Goal: Transaction & Acquisition: Book appointment/travel/reservation

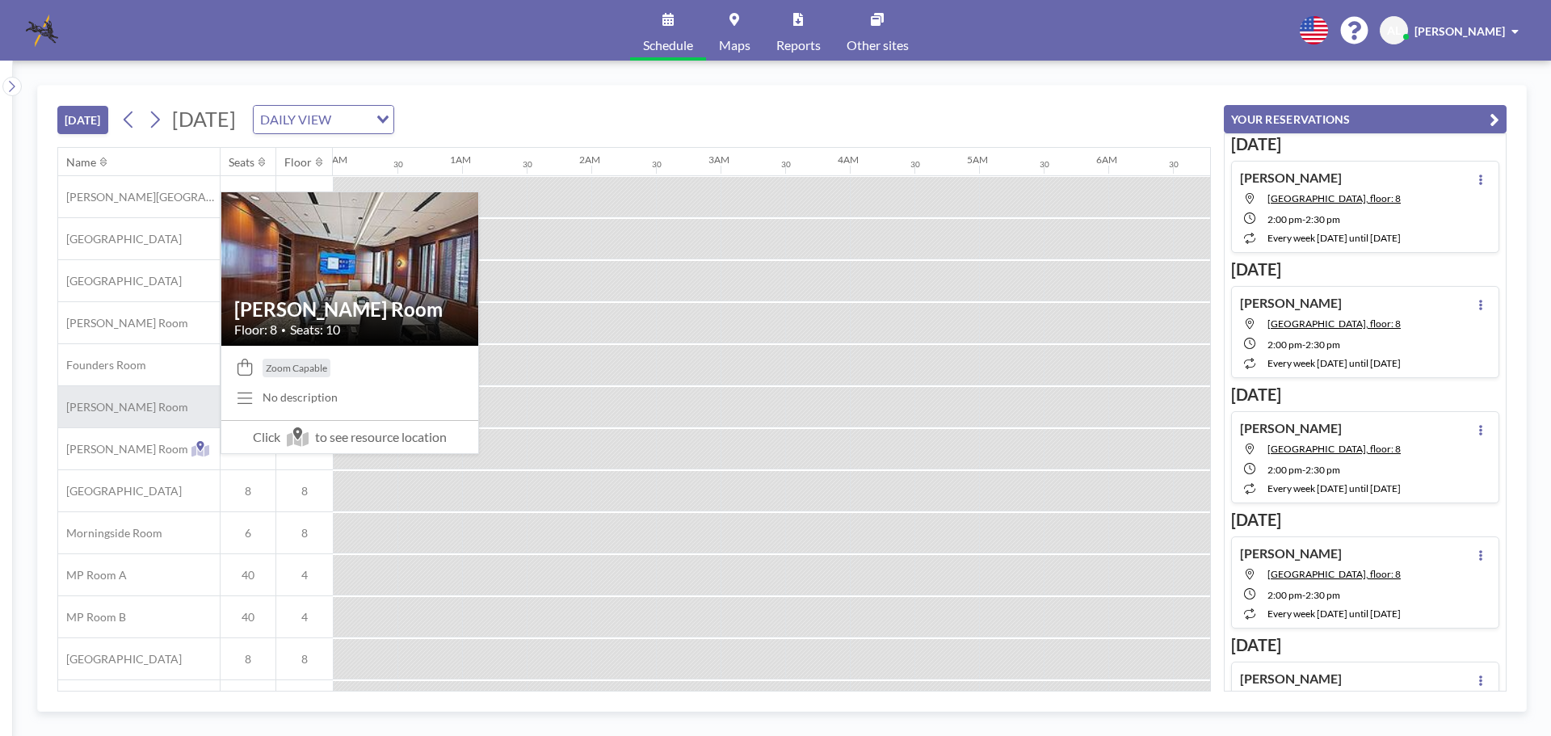
scroll to position [82, 1487]
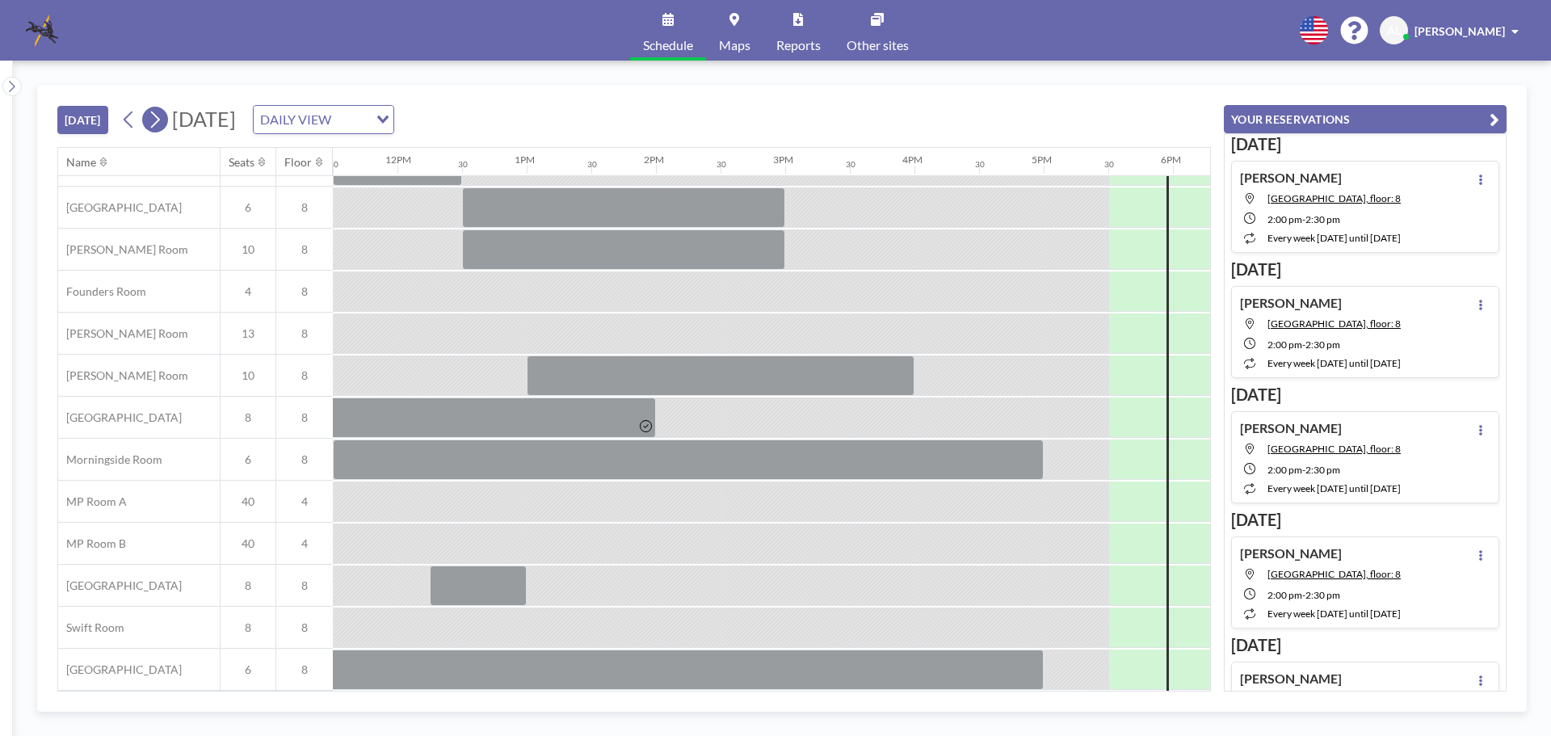
click at [155, 120] on icon at bounding box center [154, 119] width 15 height 24
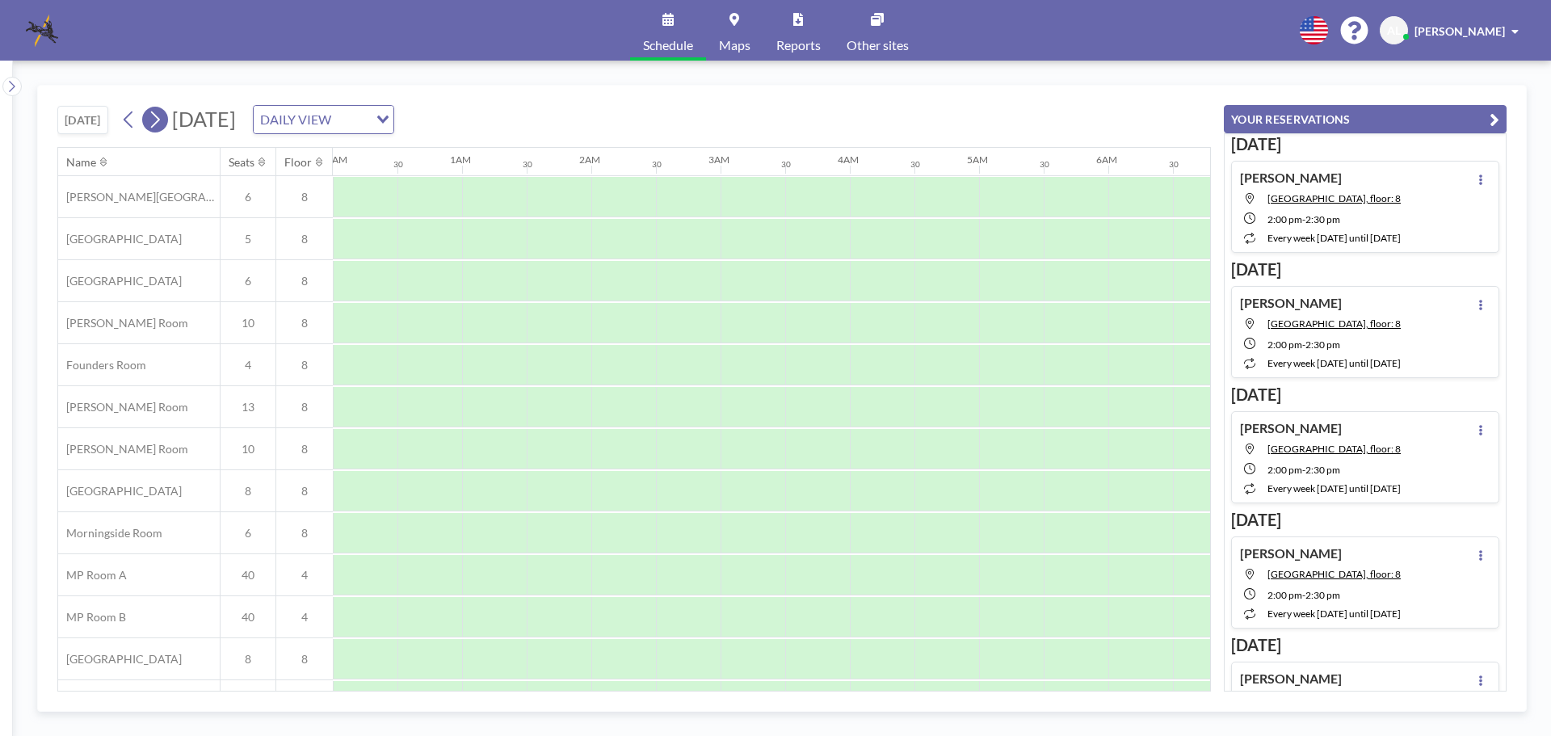
scroll to position [0, 1034]
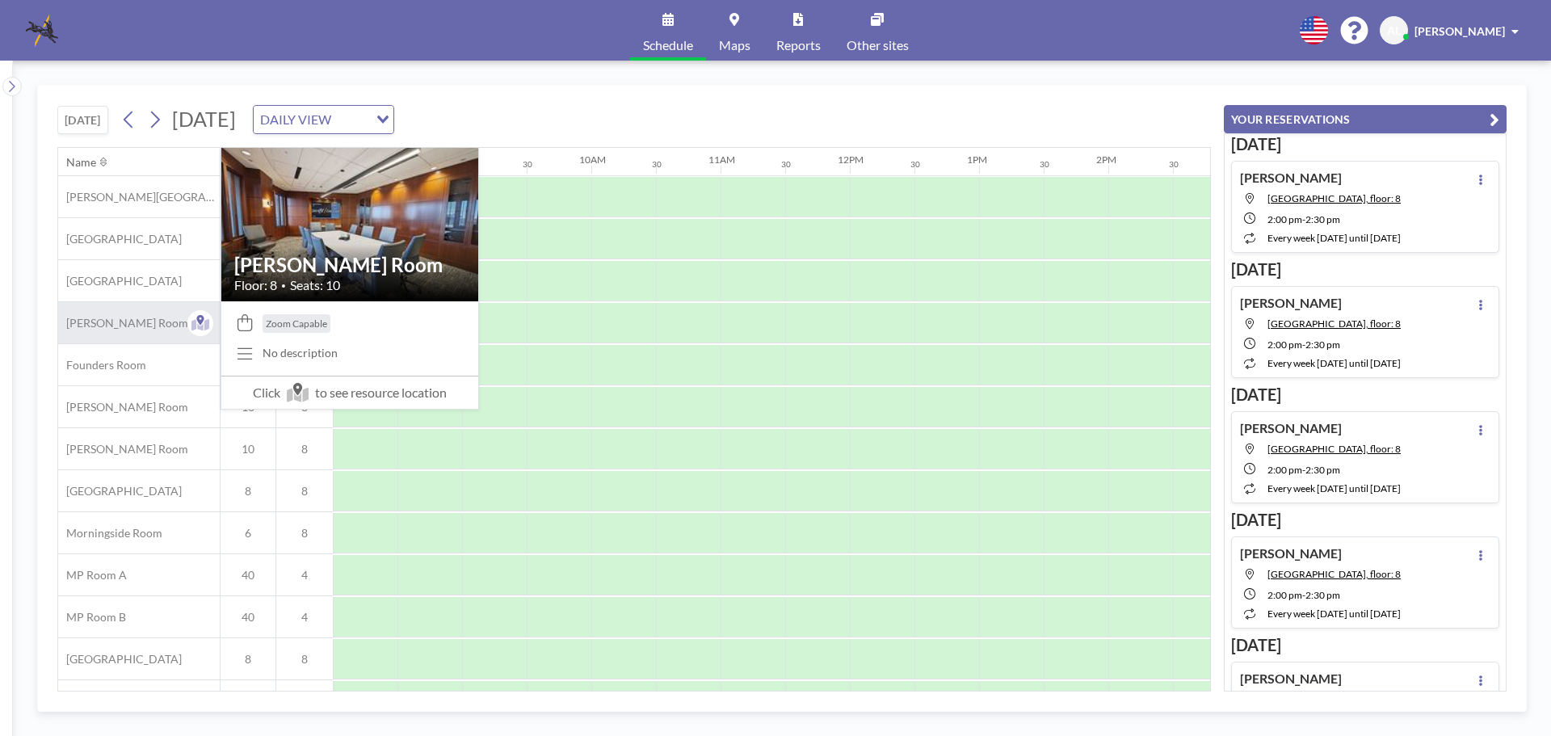
click at [131, 319] on div "[PERSON_NAME] Room" at bounding box center [139, 322] width 162 height 41
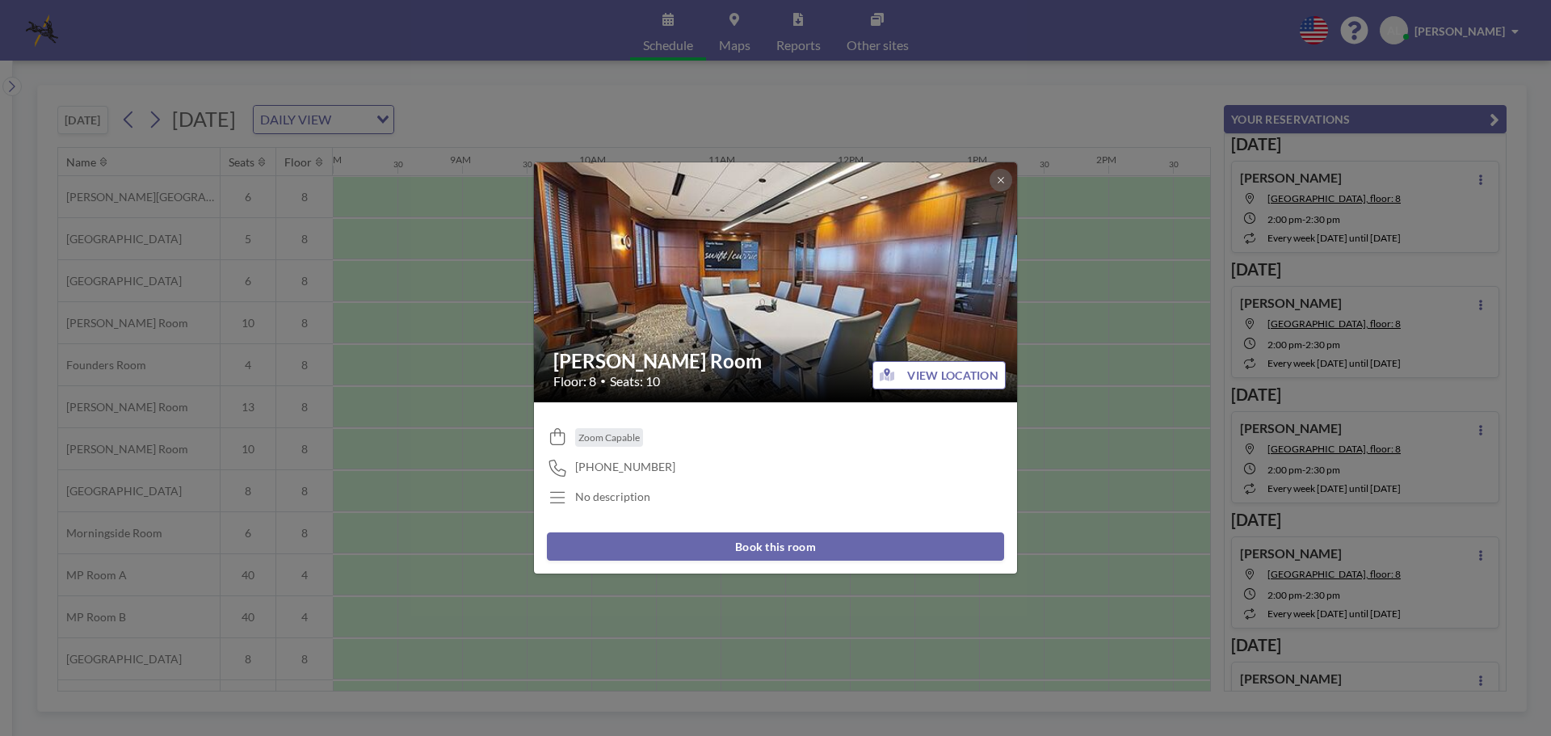
click at [768, 545] on button "Book this room" at bounding box center [775, 546] width 457 height 28
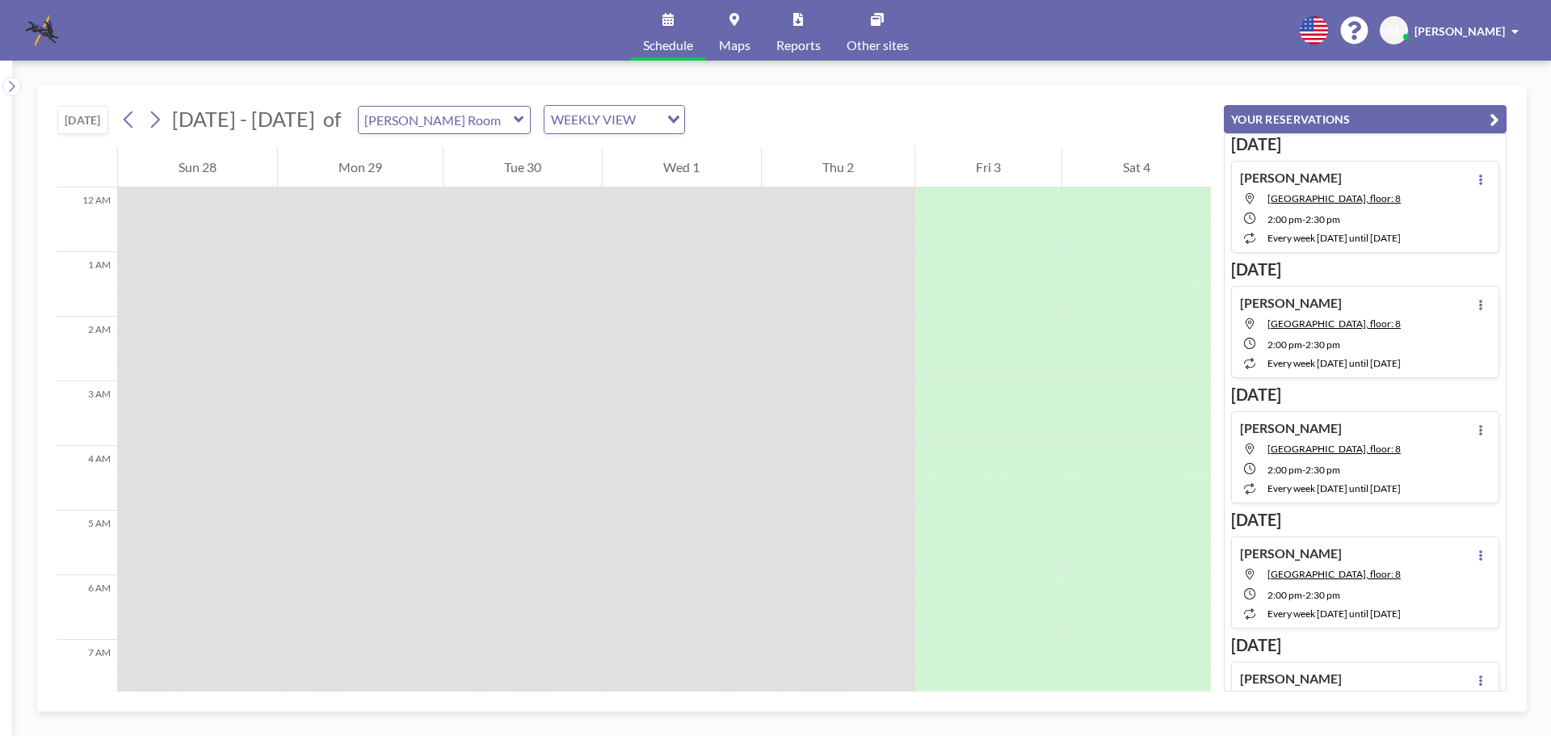
click at [650, 114] on div "WEEKLY VIEW Loading..." at bounding box center [615, 119] width 140 height 27
click at [605, 143] on li "DAILY VIEW" at bounding box center [601, 148] width 138 height 23
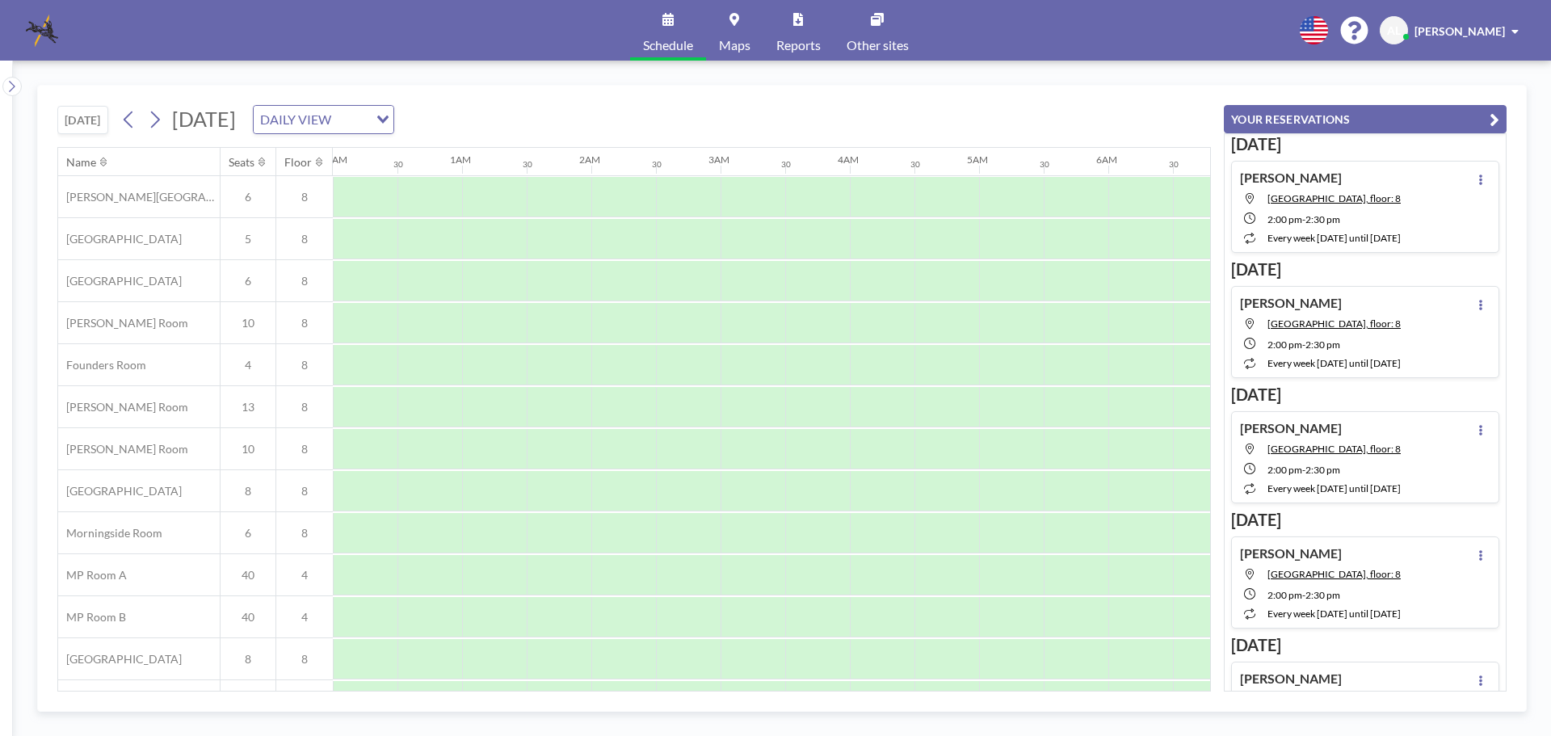
scroll to position [0, 970]
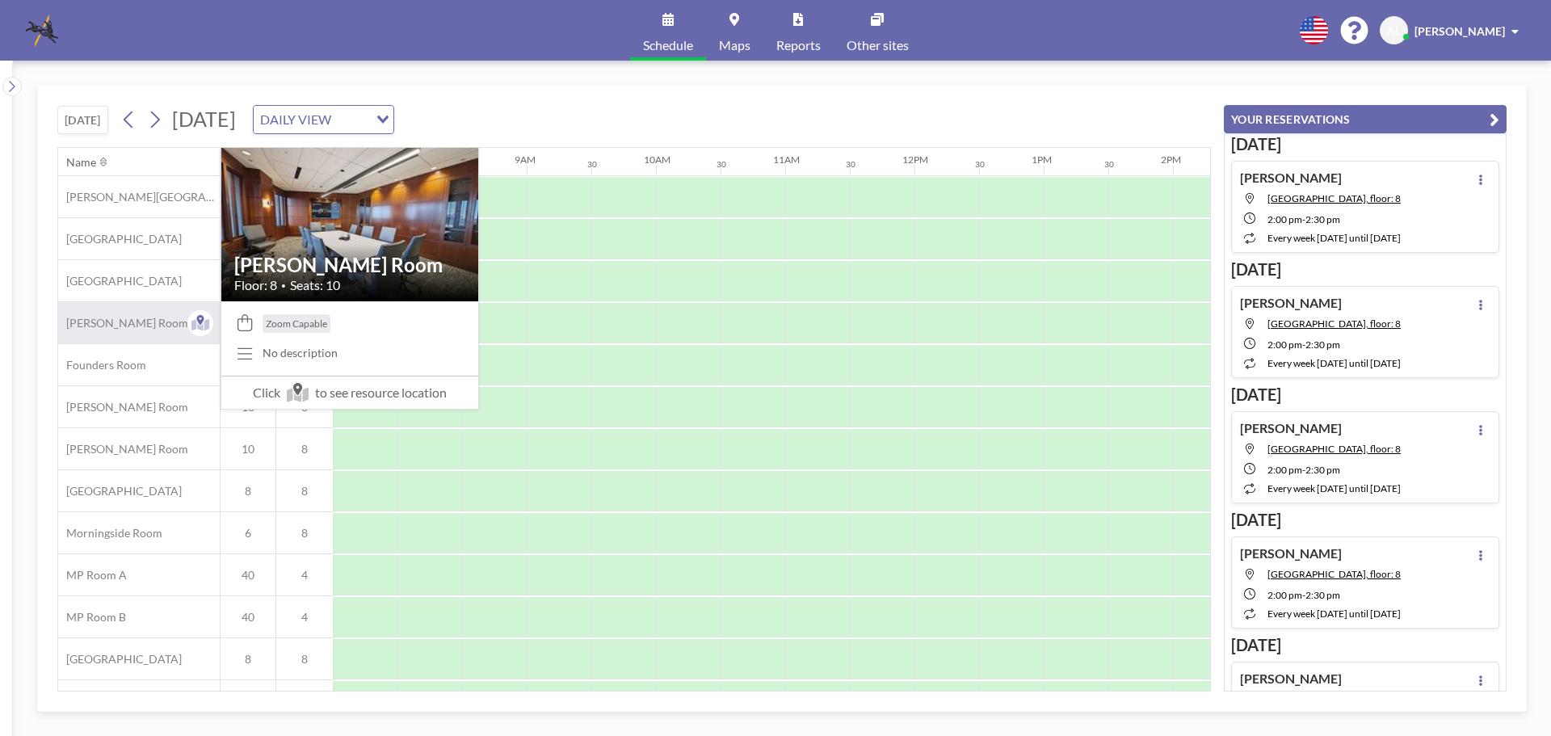
click at [90, 323] on span "[PERSON_NAME] Room" at bounding box center [123, 323] width 130 height 15
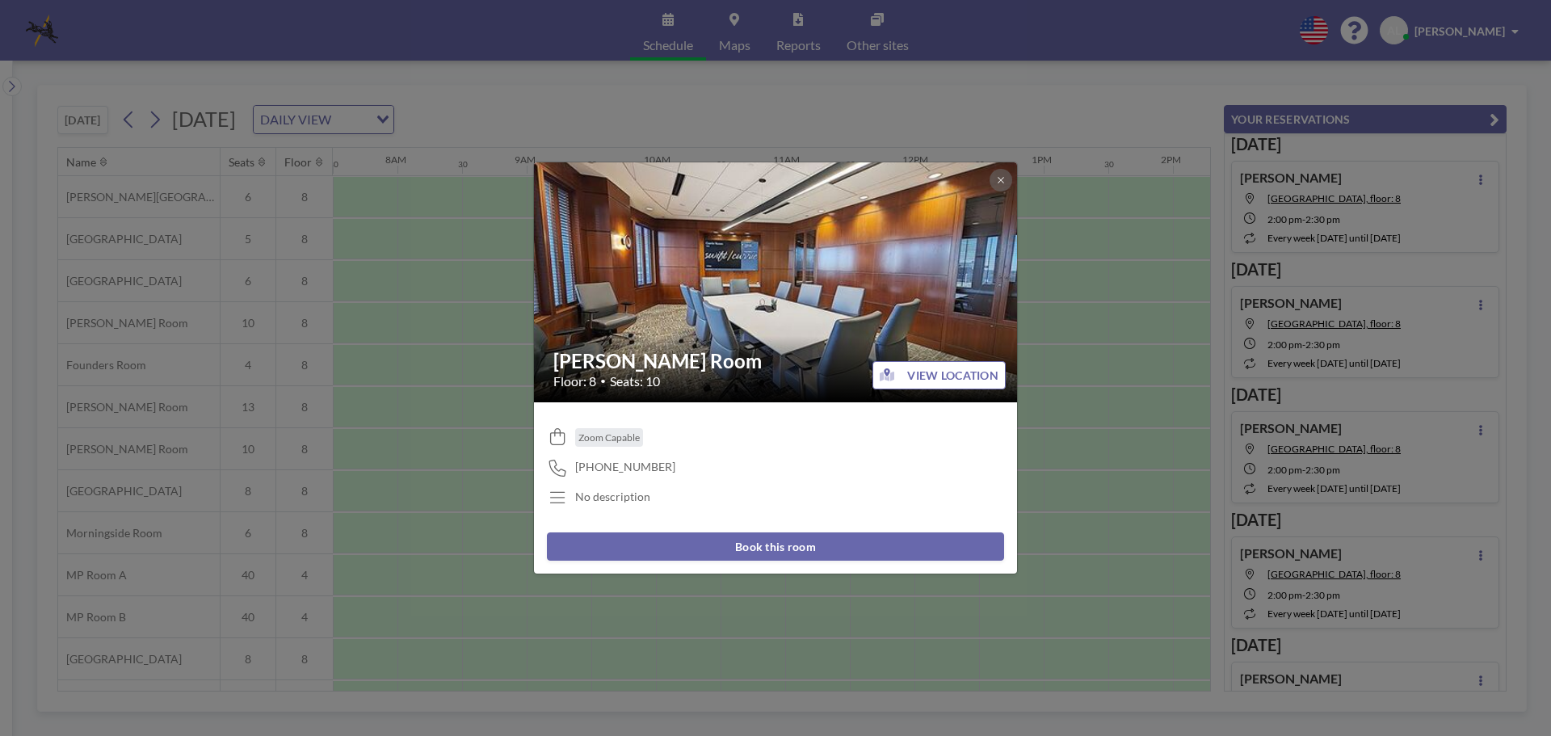
click at [778, 542] on button "Book this room" at bounding box center [775, 546] width 457 height 28
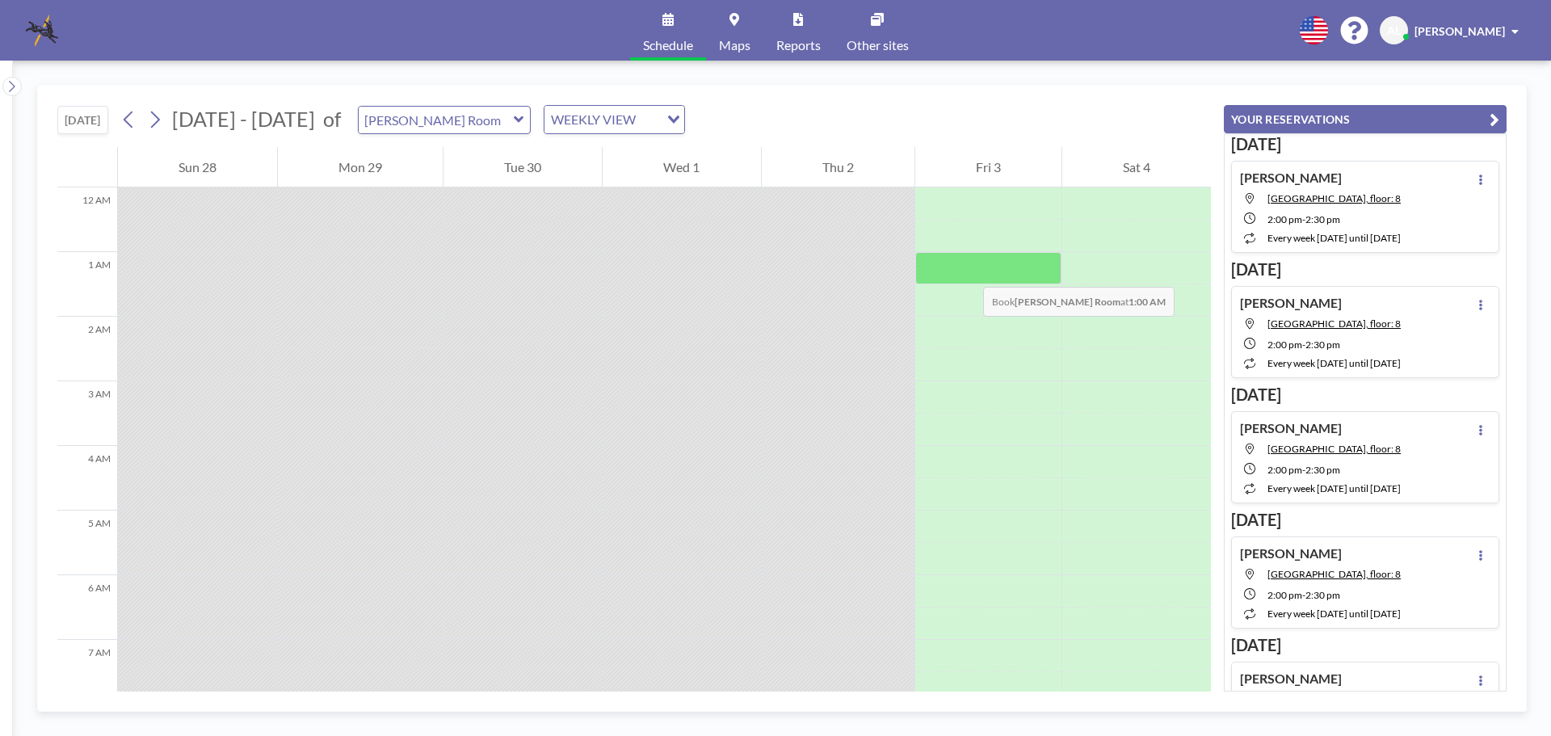
click at [967, 271] on div at bounding box center [988, 268] width 146 height 32
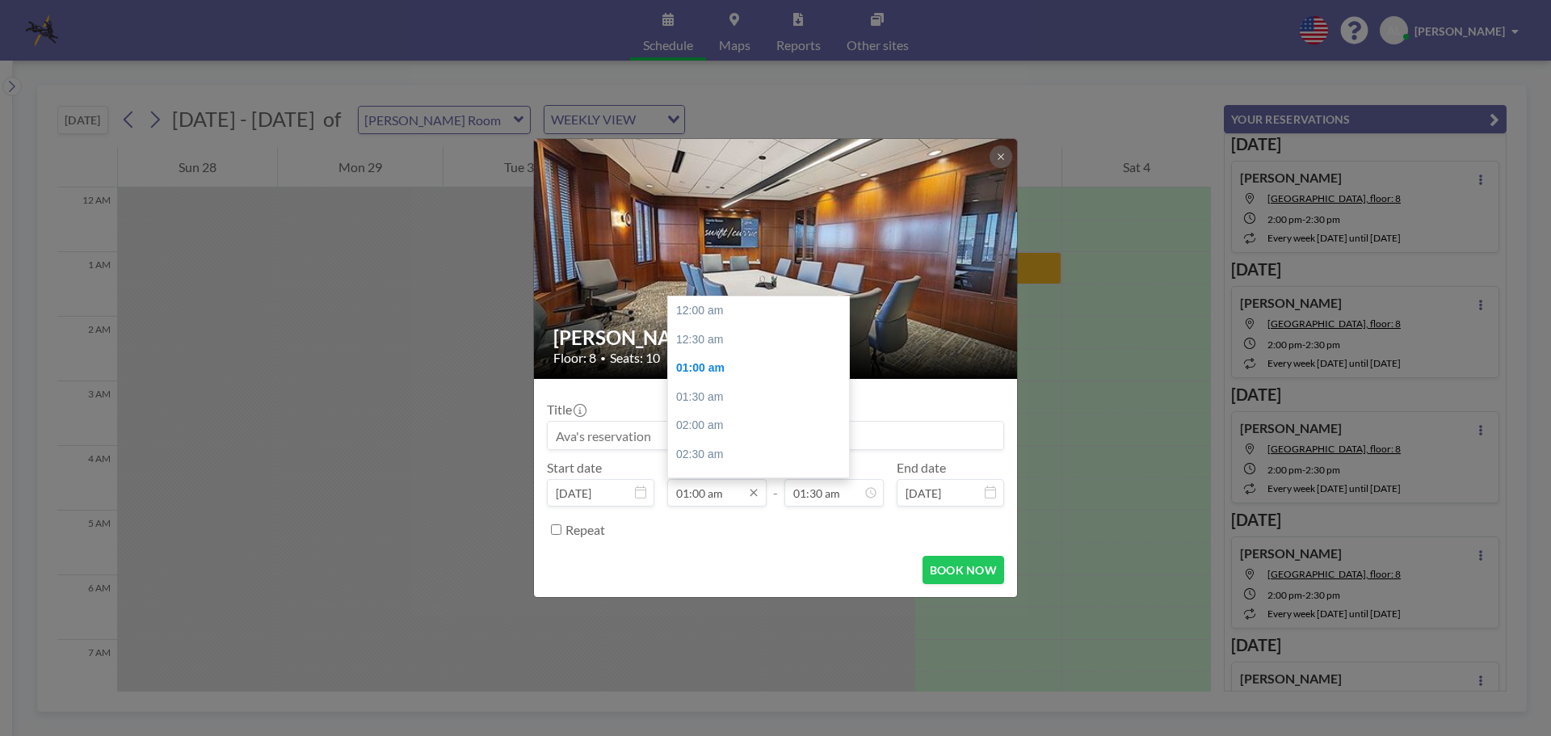
scroll to position [57, 0]
click at [696, 494] on input "01:00 am" at bounding box center [716, 492] width 99 height 27
click at [705, 417] on div "08:30 am" at bounding box center [762, 419] width 189 height 29
type input "08:30 am"
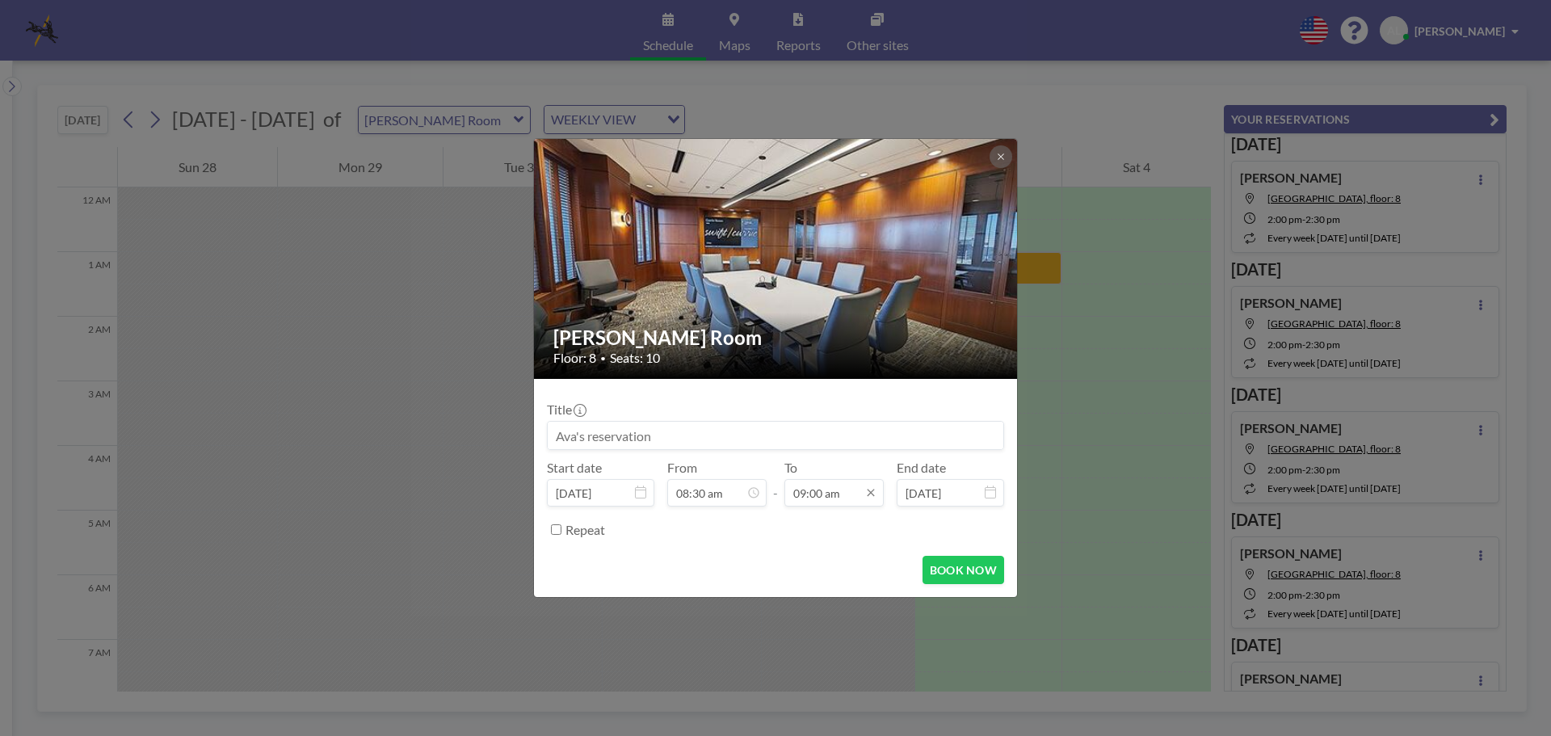
scroll to position [0, 0]
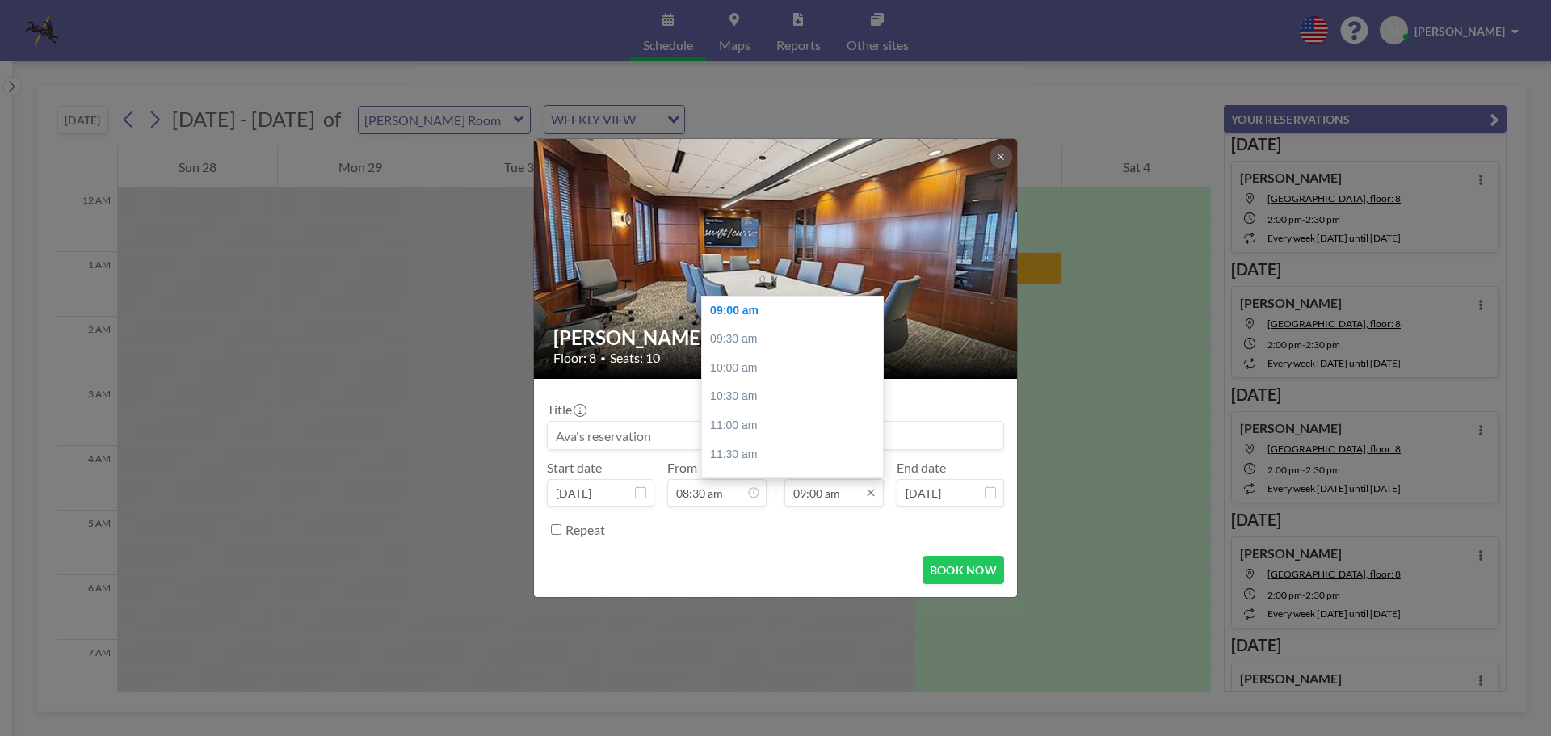
click at [806, 482] on input "09:00 am" at bounding box center [834, 492] width 99 height 27
click at [765, 397] on div "05:30 pm" at bounding box center [796, 395] width 189 height 29
type input "05:30 pm"
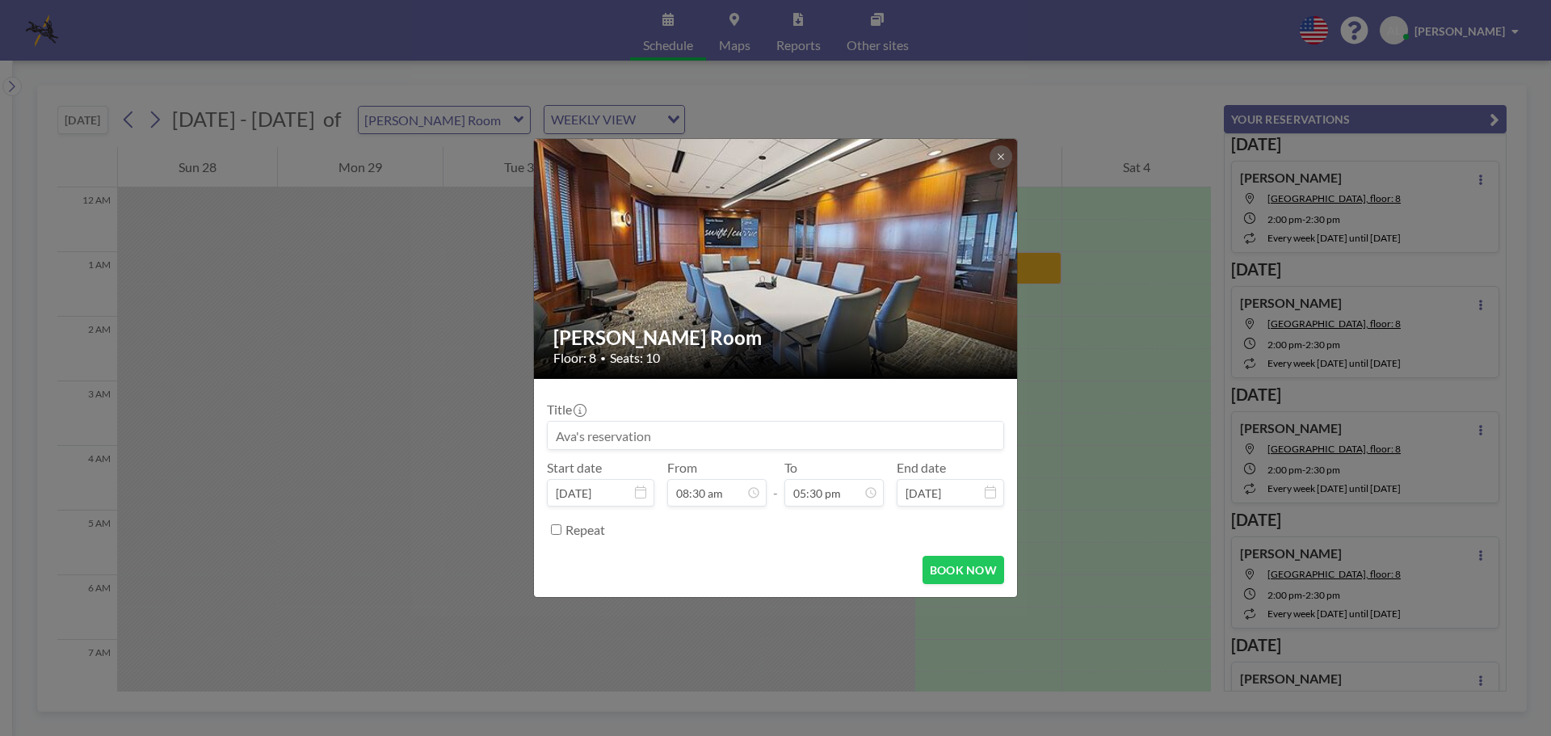
click at [655, 432] on input at bounding box center [776, 435] width 456 height 27
drag, startPoint x: 653, startPoint y: 436, endPoint x: 320, endPoint y: 435, distance: 332.9
click at [320, 435] on div "[PERSON_NAME] Room Floor: 8 • Seats: 10 Title Start date [DATE] From 08:30 am -…" at bounding box center [775, 368] width 1551 height 736
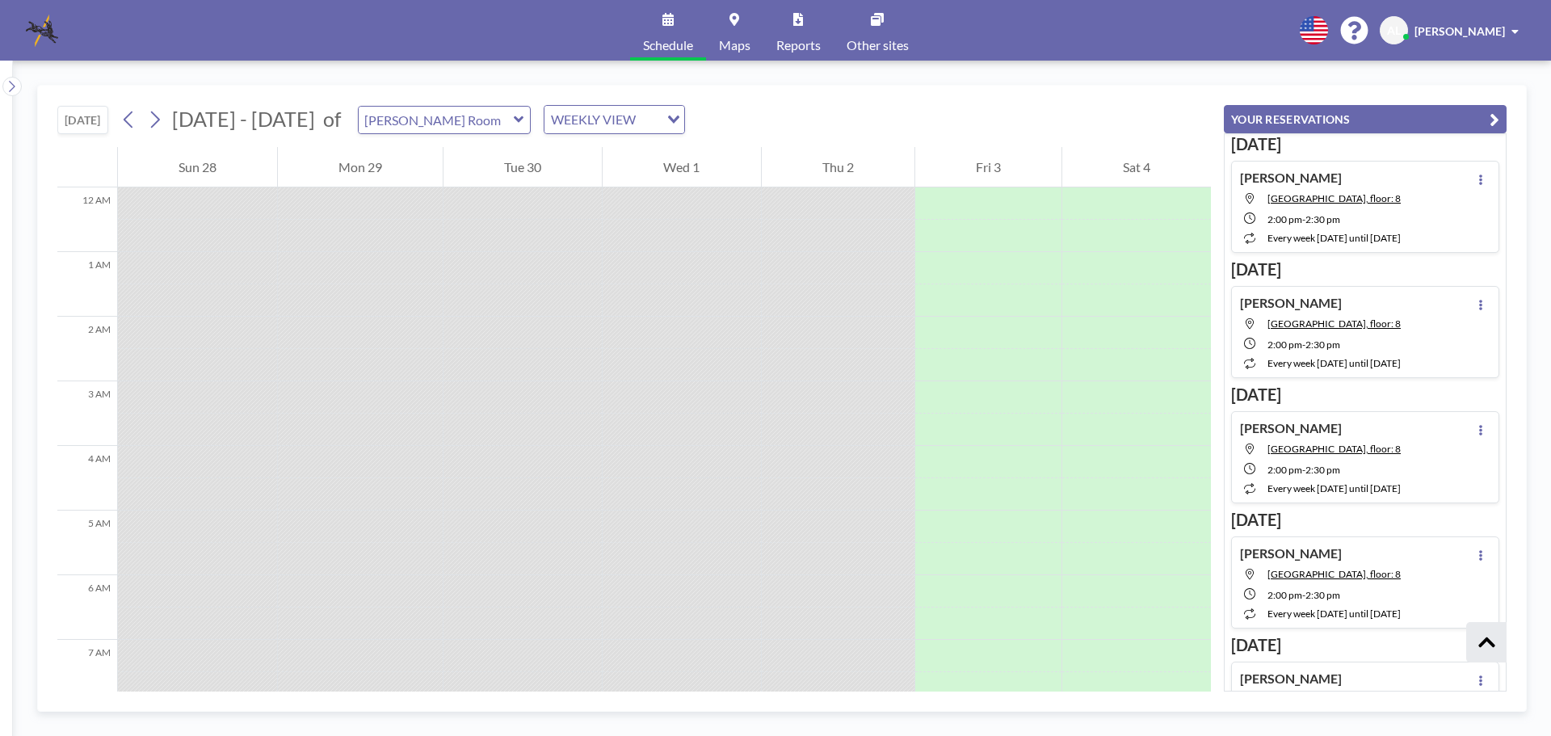
scroll to position [404, 0]
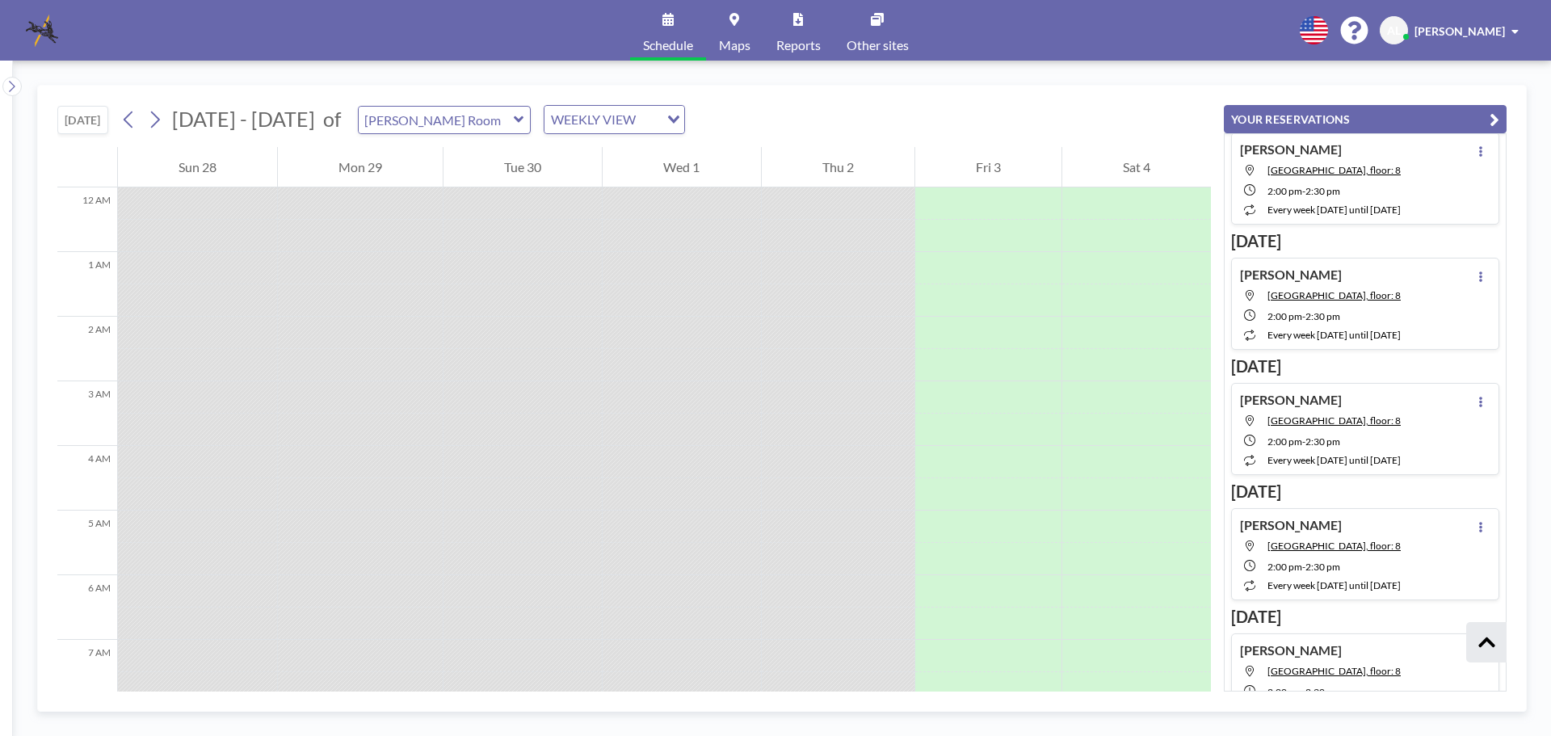
click at [554, 118] on div "WEEKLY VIEW" at bounding box center [602, 118] width 115 height 24
click at [577, 144] on li "DAILY VIEW" at bounding box center [601, 148] width 138 height 23
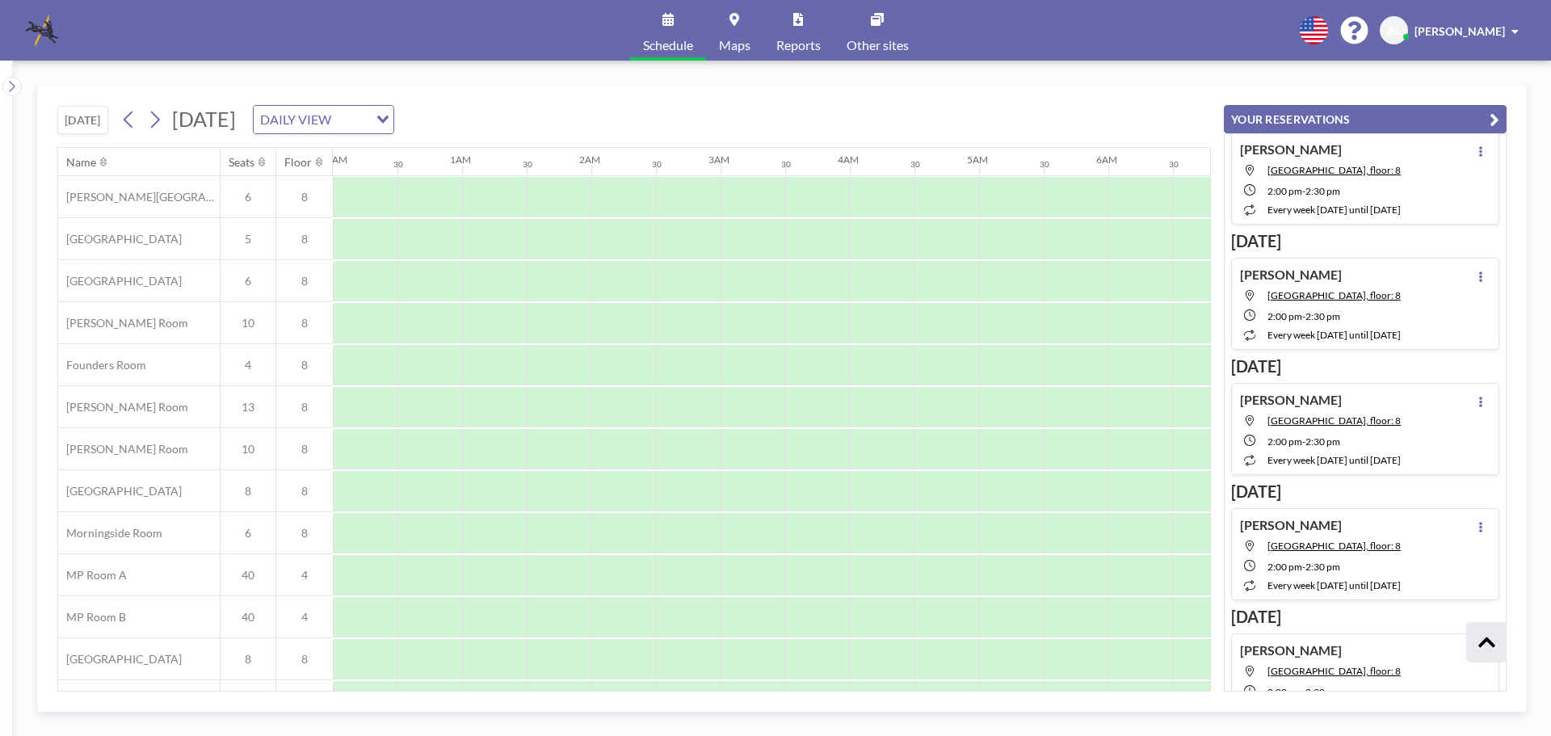
scroll to position [0, 970]
click at [154, 115] on icon at bounding box center [154, 119] width 15 height 24
click at [128, 117] on icon at bounding box center [128, 119] width 15 height 24
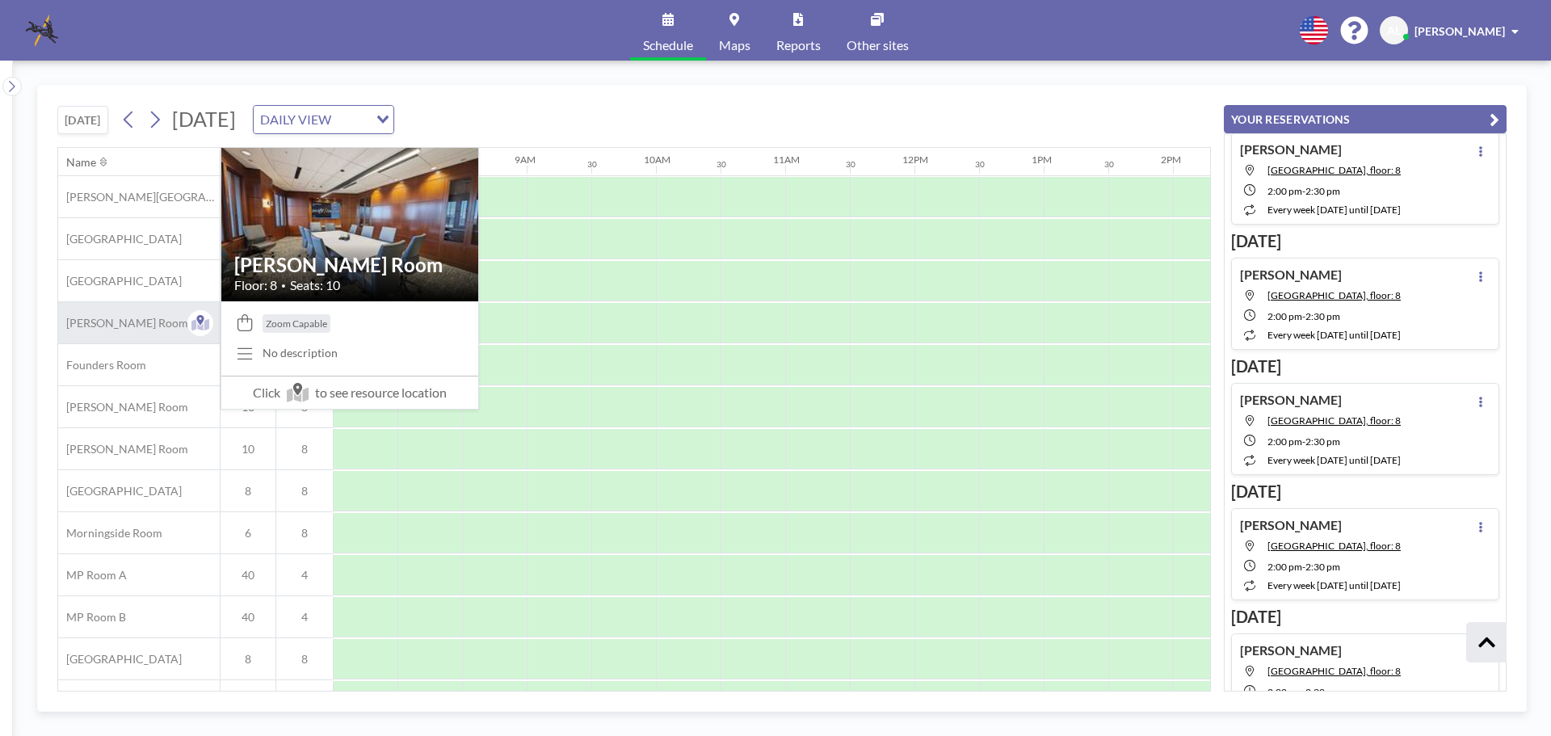
click at [91, 326] on span "[PERSON_NAME] Room" at bounding box center [123, 323] width 130 height 15
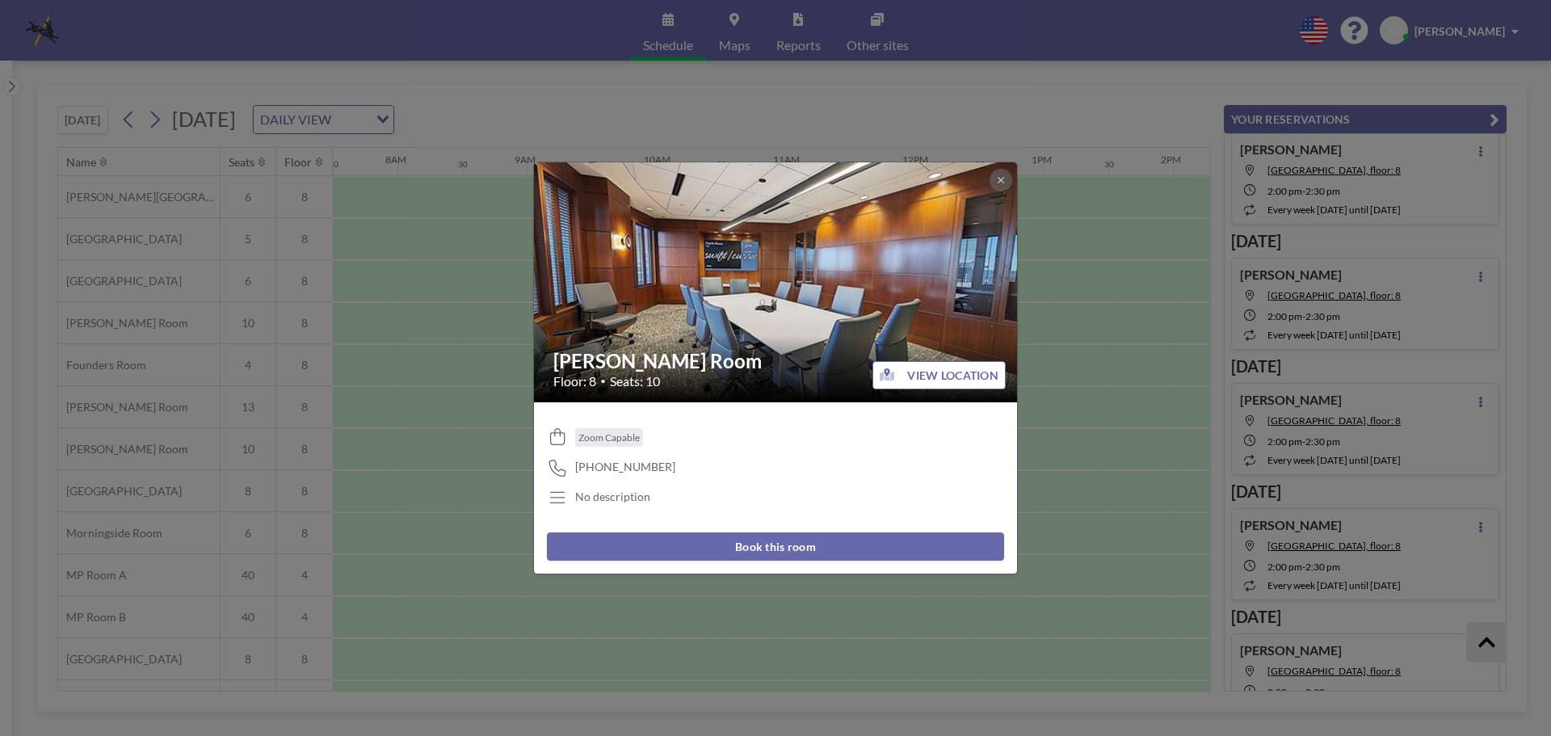
click at [862, 549] on button "Book this room" at bounding box center [775, 546] width 457 height 28
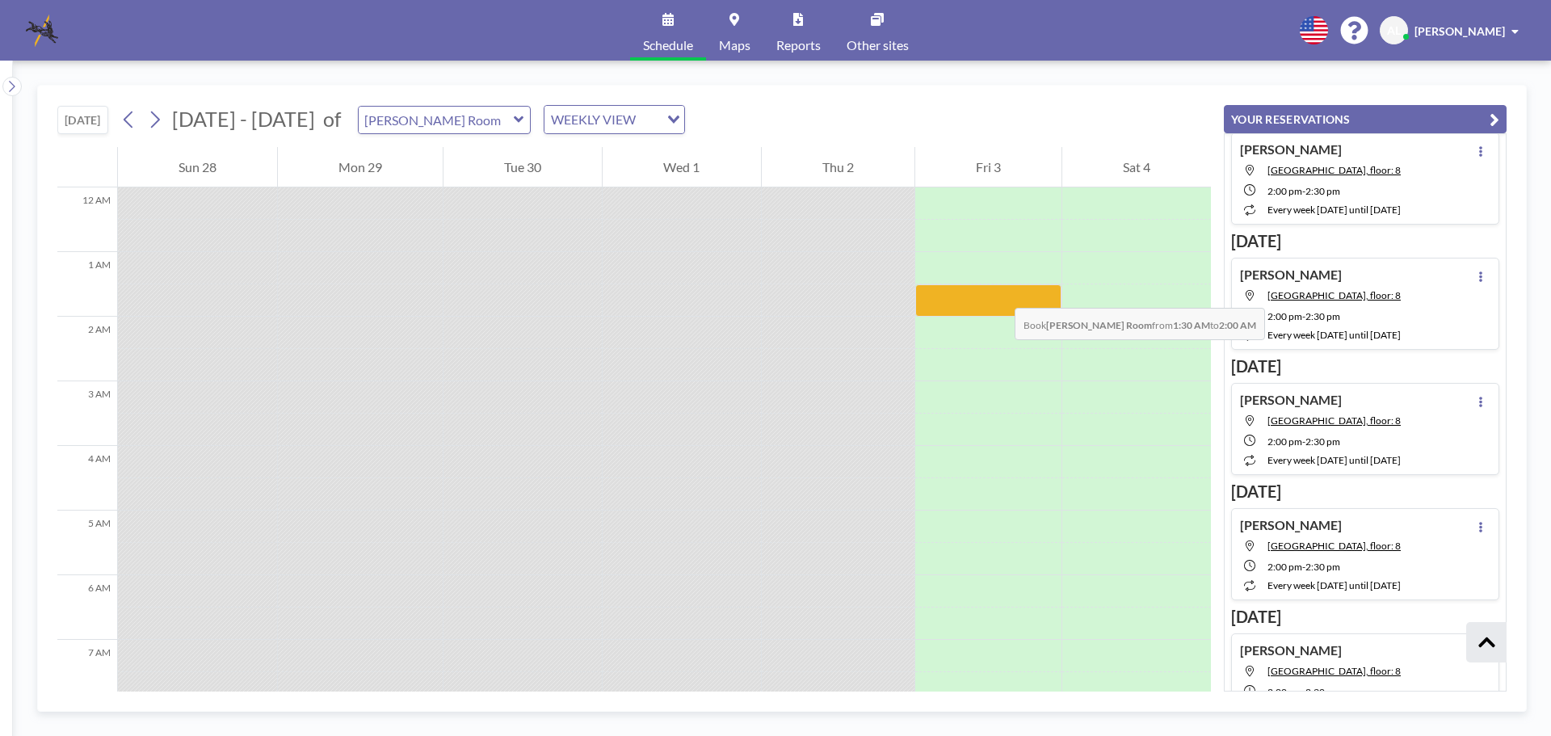
click at [999, 292] on div at bounding box center [988, 300] width 146 height 32
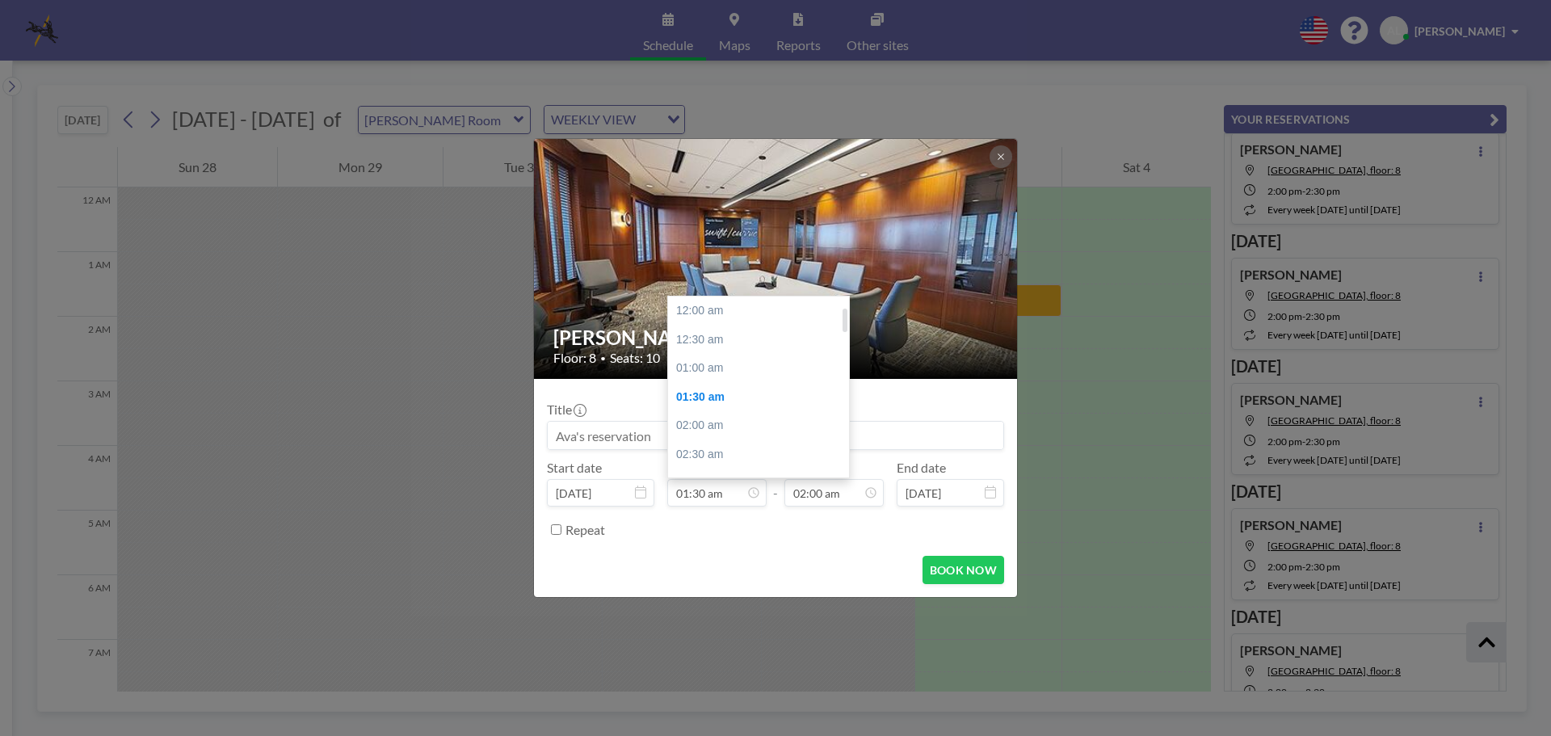
scroll to position [490, 0]
click at [704, 305] on div "08:30 am" at bounding box center [762, 309] width 189 height 29
type input "08:30 am"
click at [803, 490] on input "09:00 am" at bounding box center [834, 492] width 99 height 27
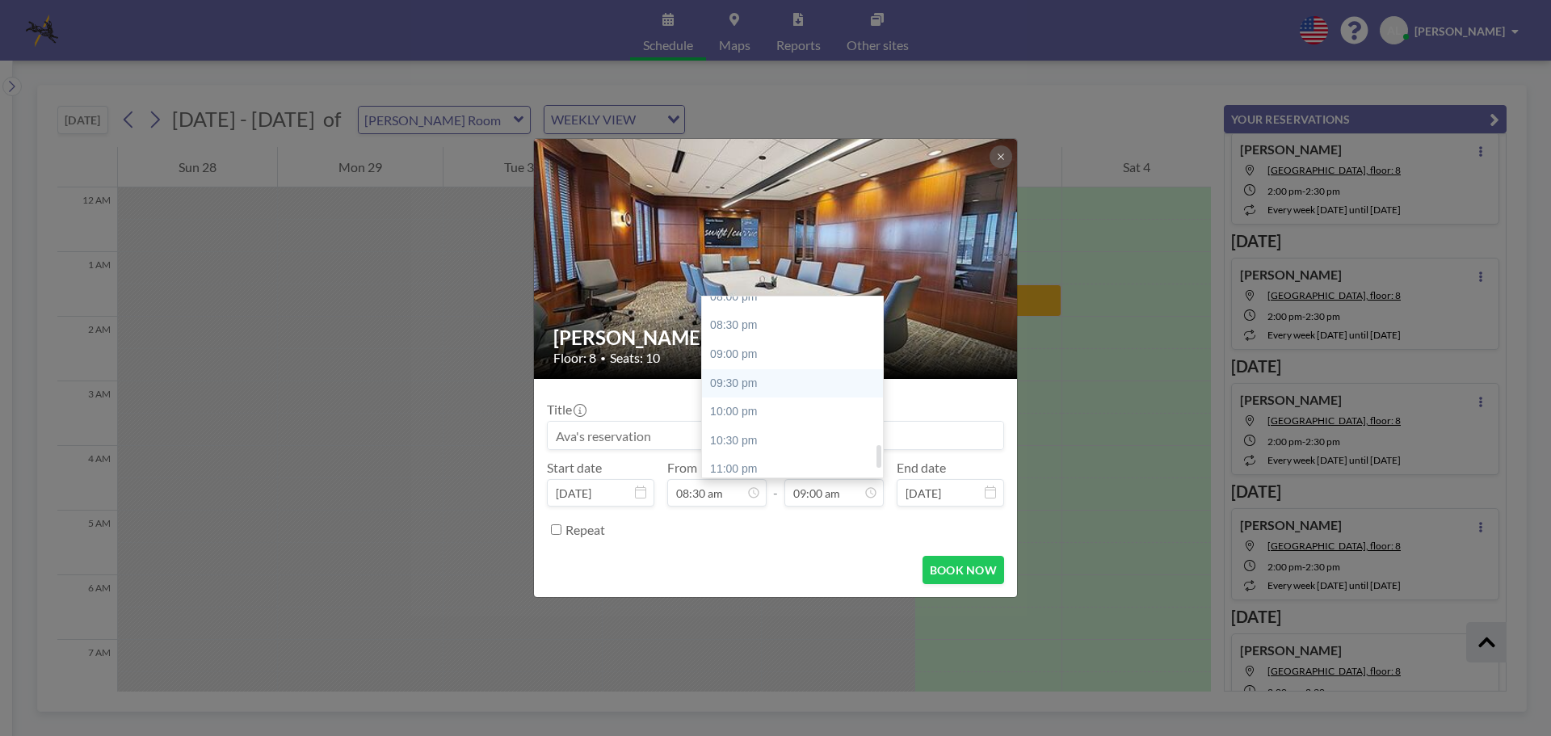
scroll to position [1003, 0]
click at [733, 318] on div "05:30 pm" at bounding box center [796, 315] width 189 height 29
type input "05:30 pm"
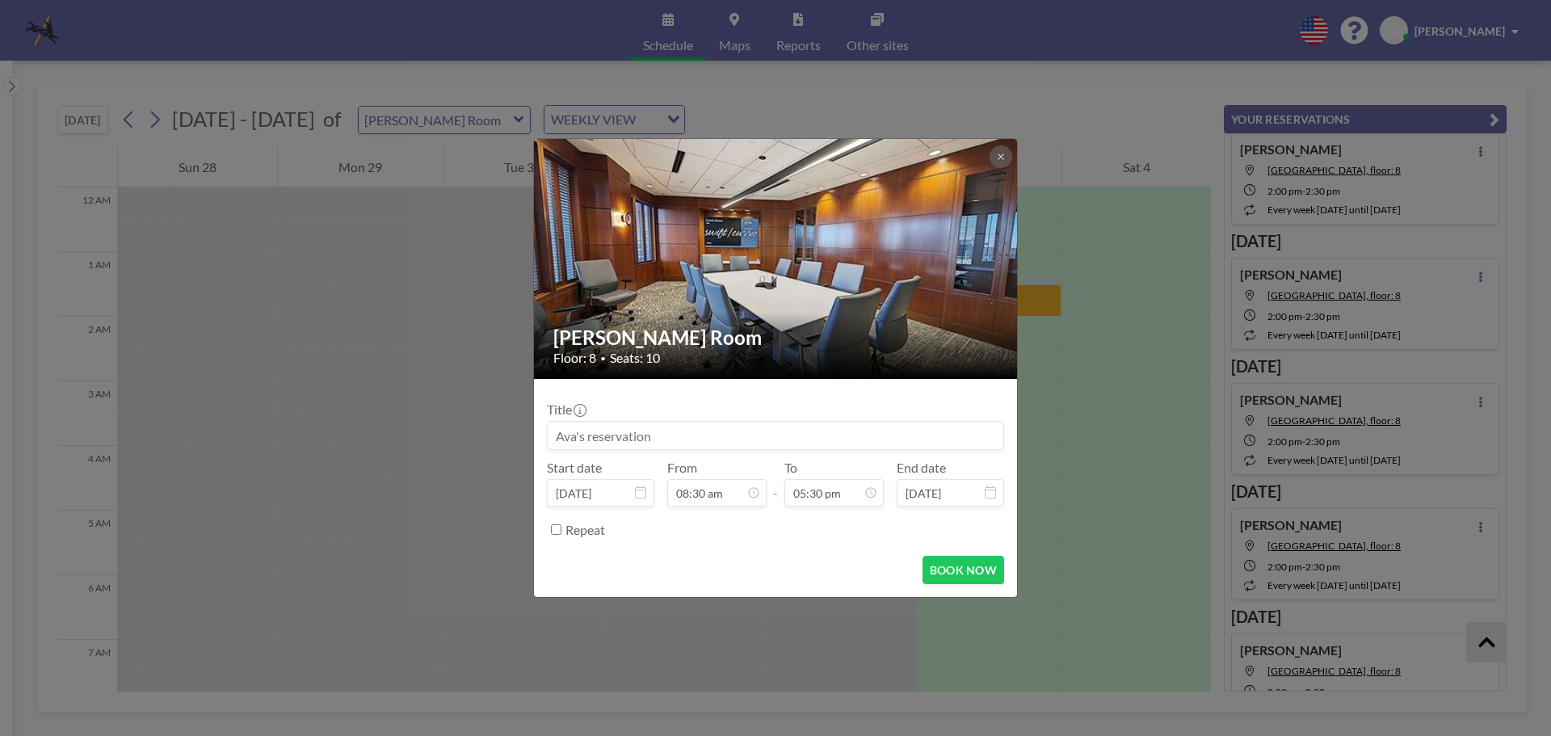
click at [667, 427] on input at bounding box center [776, 435] width 456 height 27
drag, startPoint x: 564, startPoint y: 431, endPoint x: 556, endPoint y: 431, distance: 8.1
click at [556, 431] on input "[PERSON_NAME]" at bounding box center [776, 435] width 456 height 27
type input "[PERSON_NAME]"
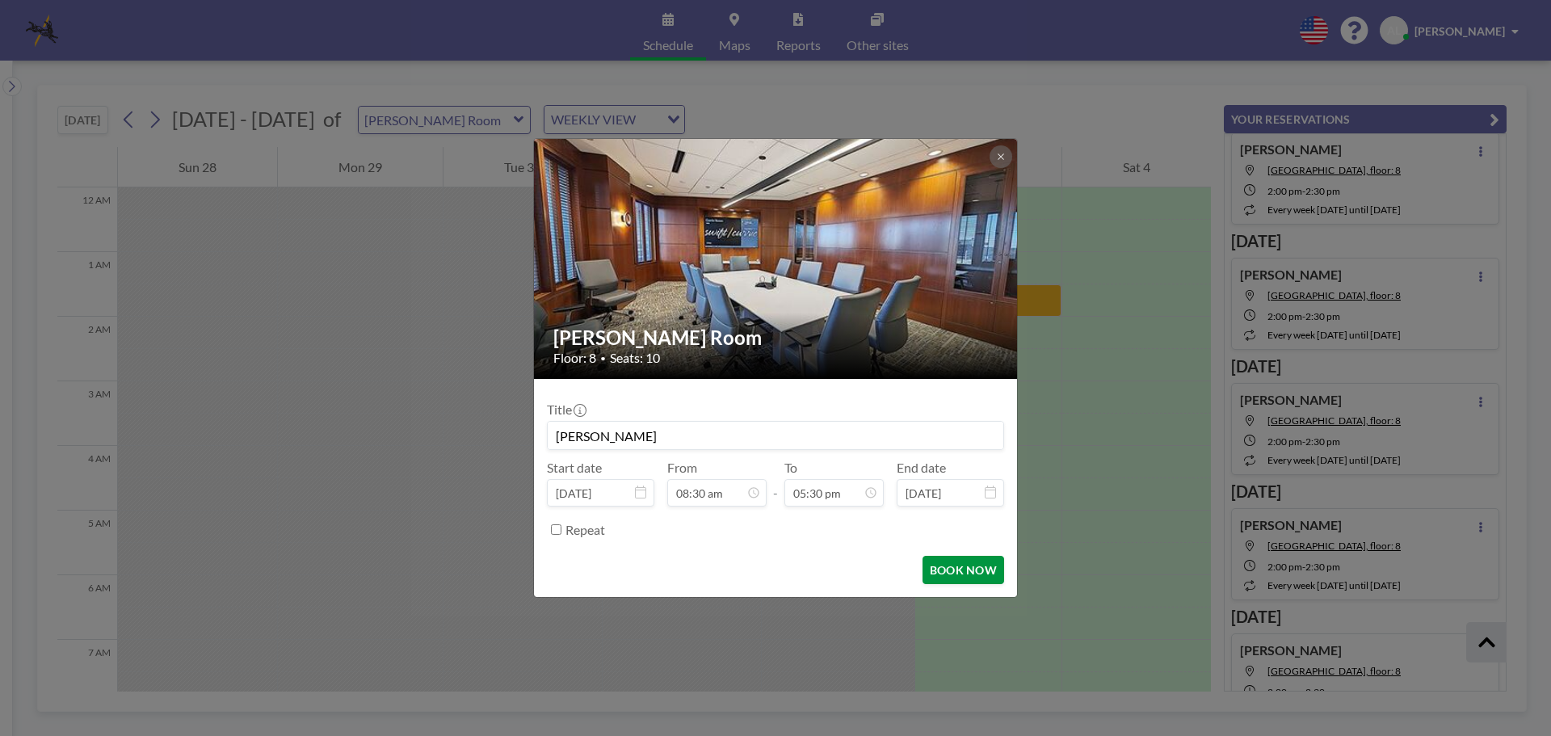
click at [975, 566] on button "BOOK NOW" at bounding box center [964, 570] width 82 height 28
